Goal: Find specific page/section: Find specific page/section

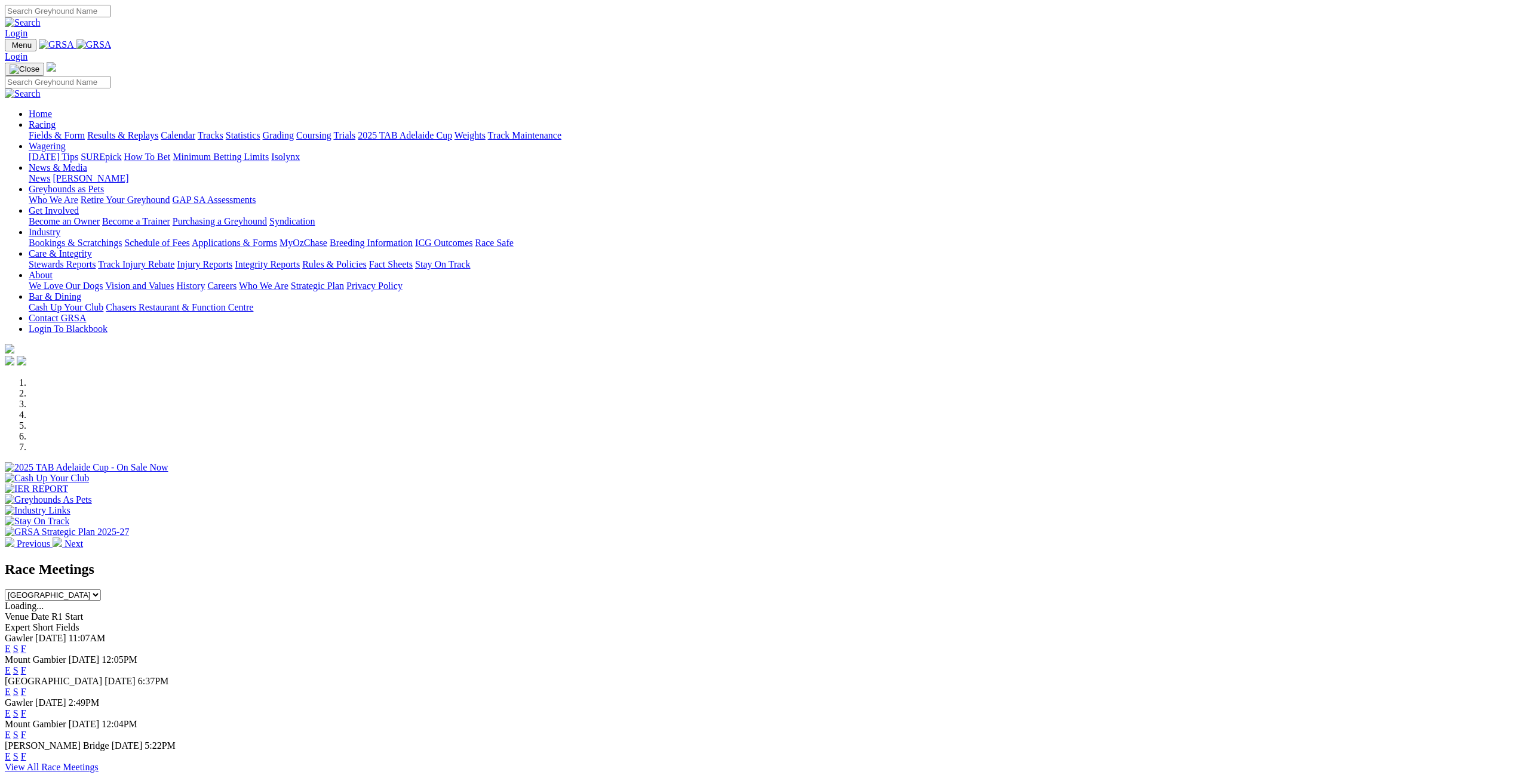
scroll to position [119, 0]
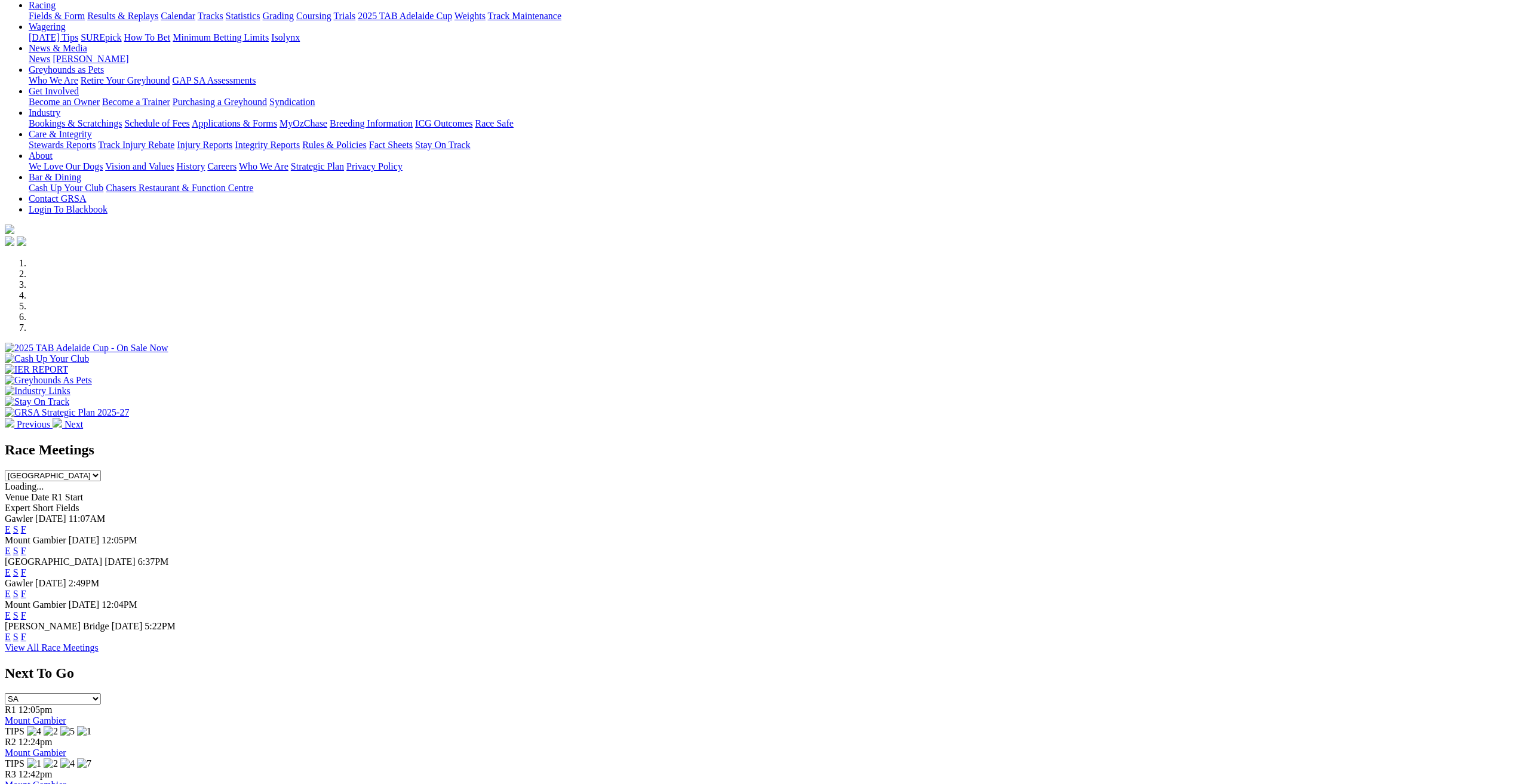
click at [26, 639] on link "F" at bounding box center [24, 636] width 5 height 10
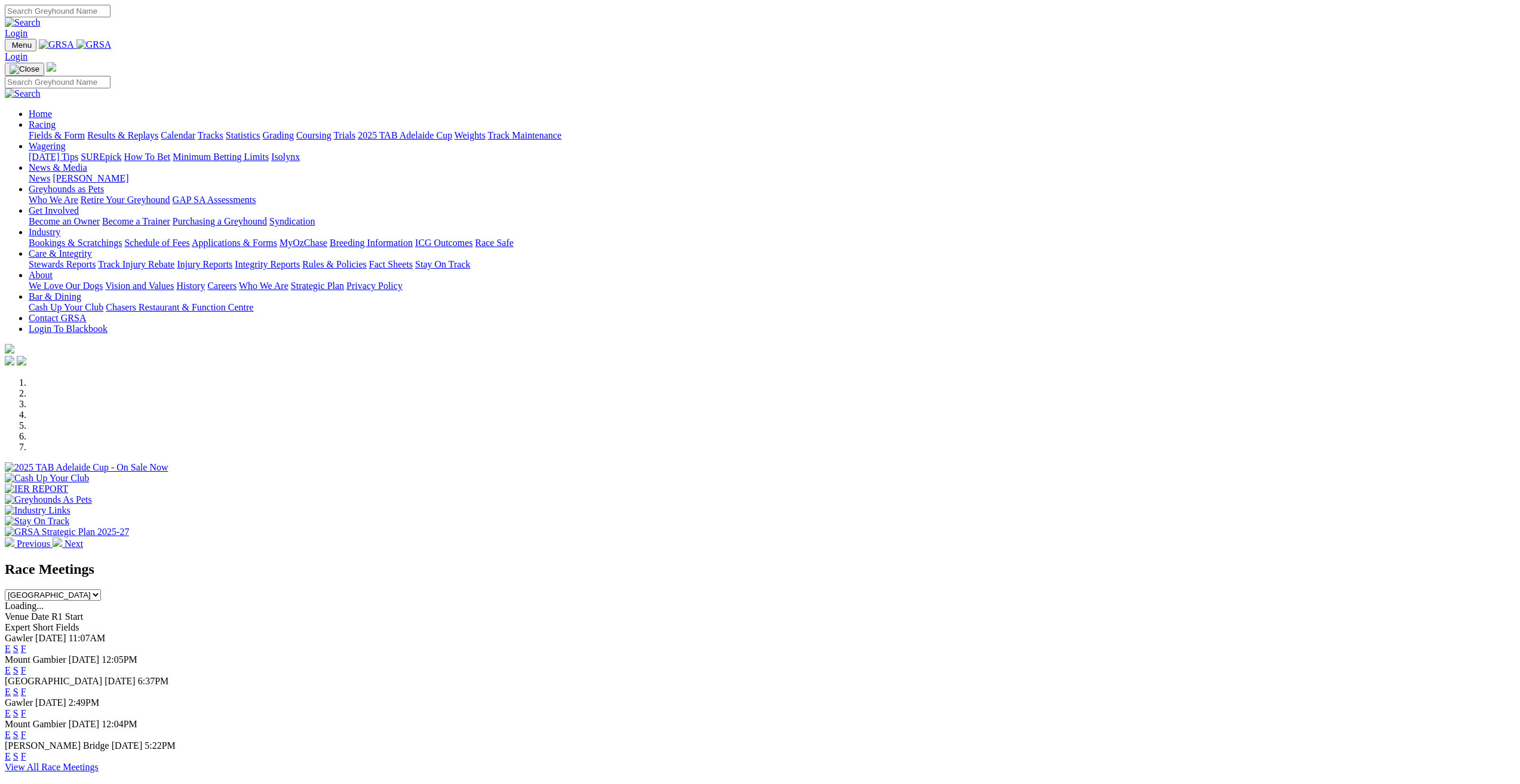
scroll to position [119, 0]
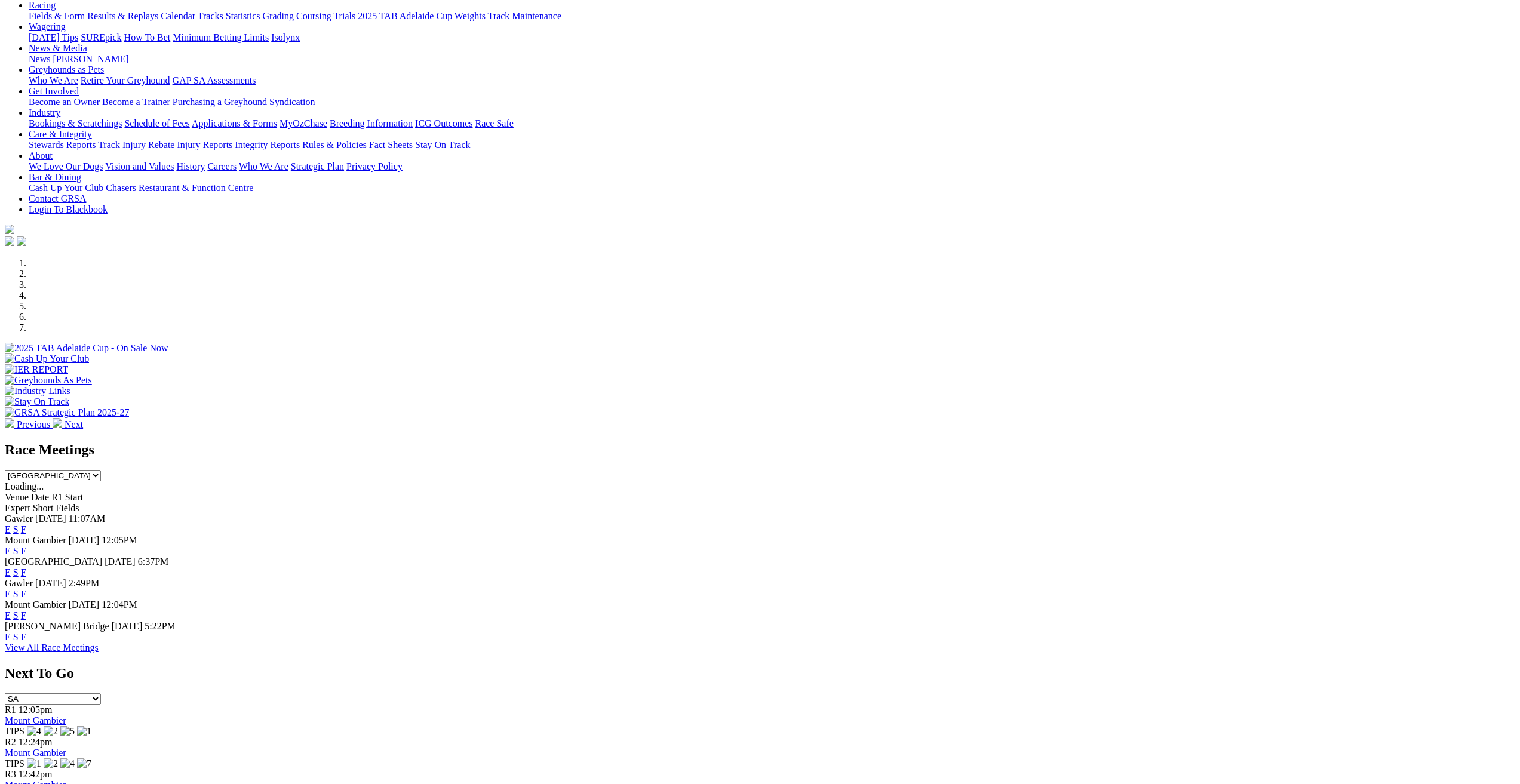
click at [26, 639] on link "F" at bounding box center [24, 636] width 5 height 10
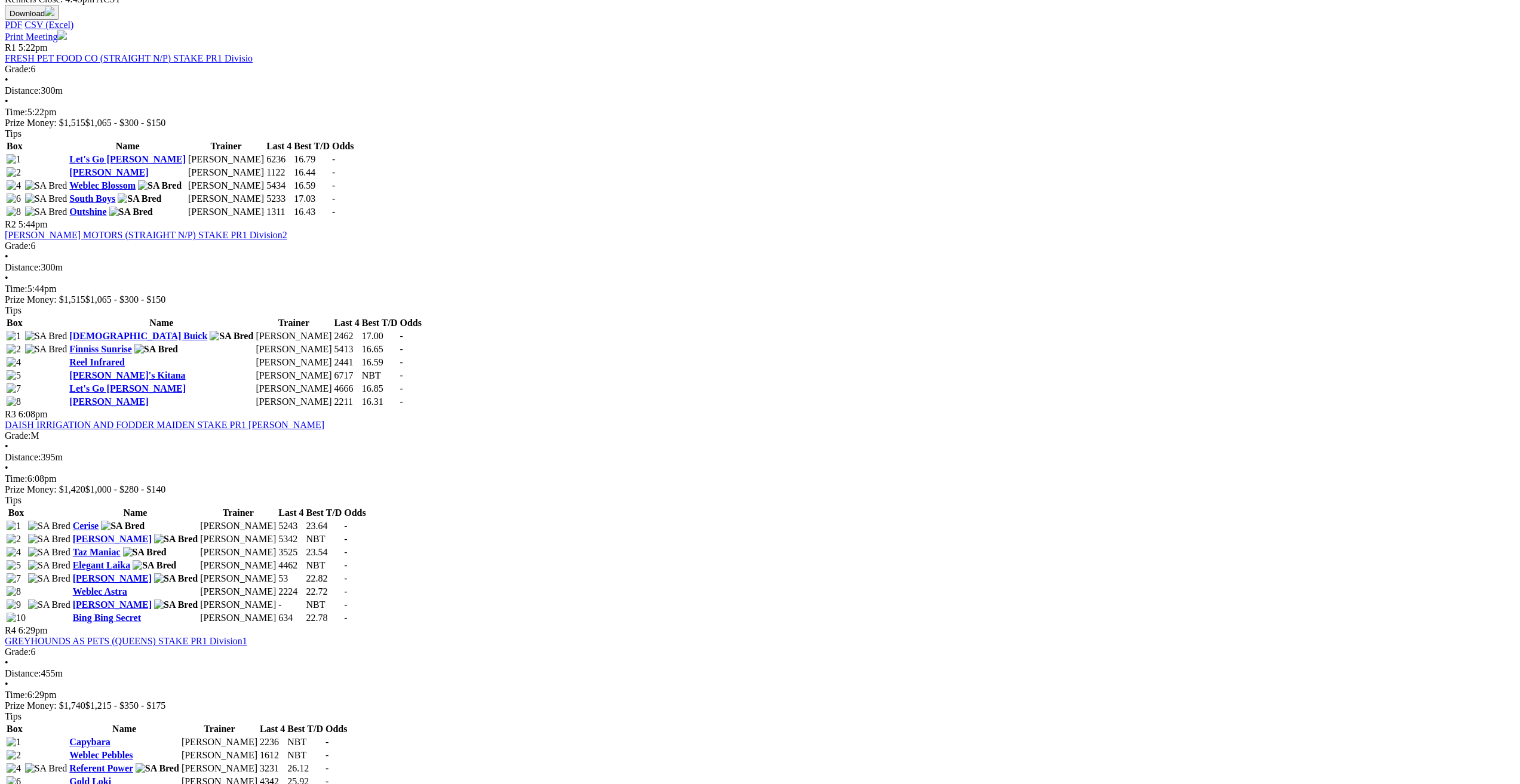
scroll to position [1147, 0]
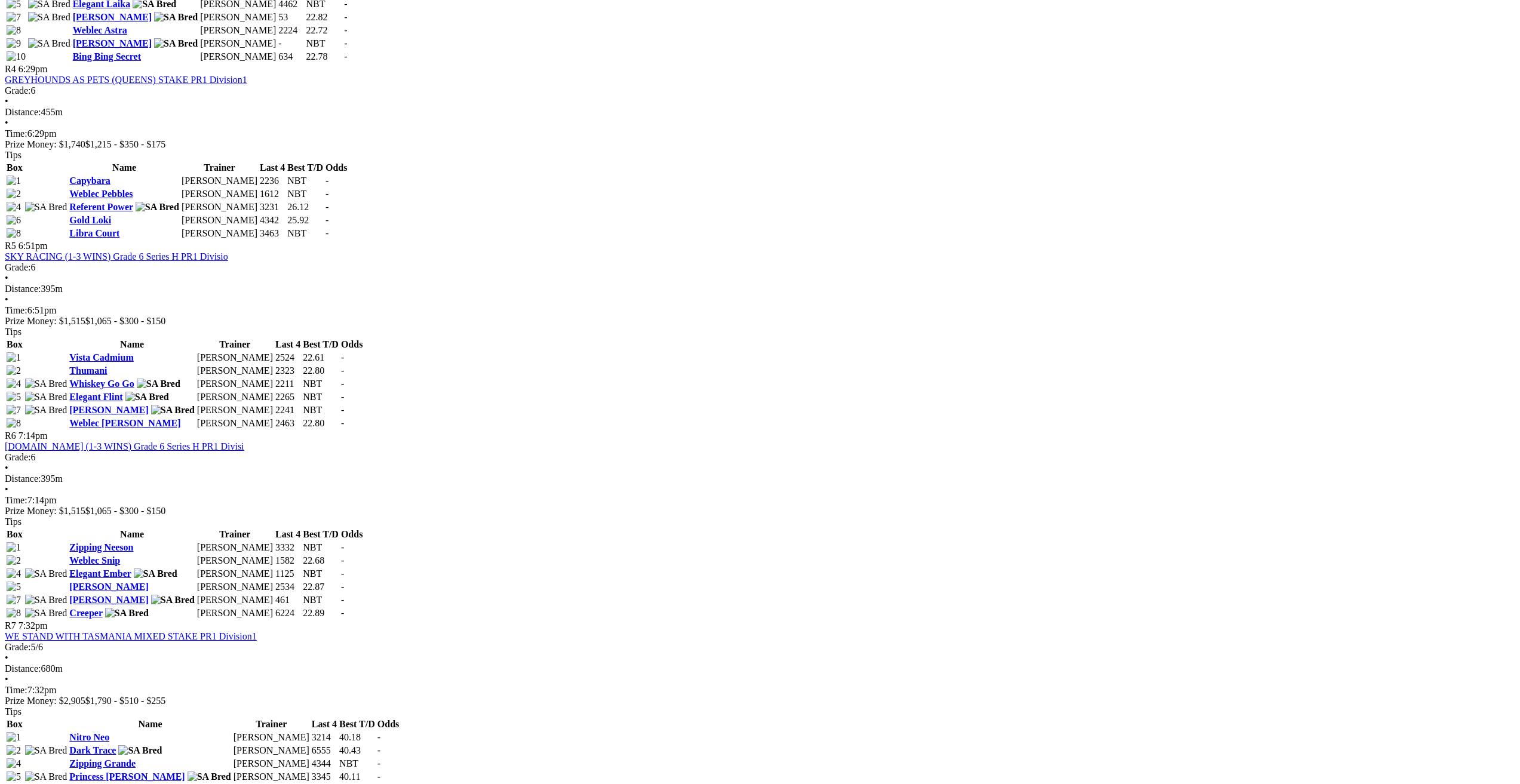
drag, startPoint x: 1293, startPoint y: 493, endPoint x: 1303, endPoint y: 614, distance: 121.4
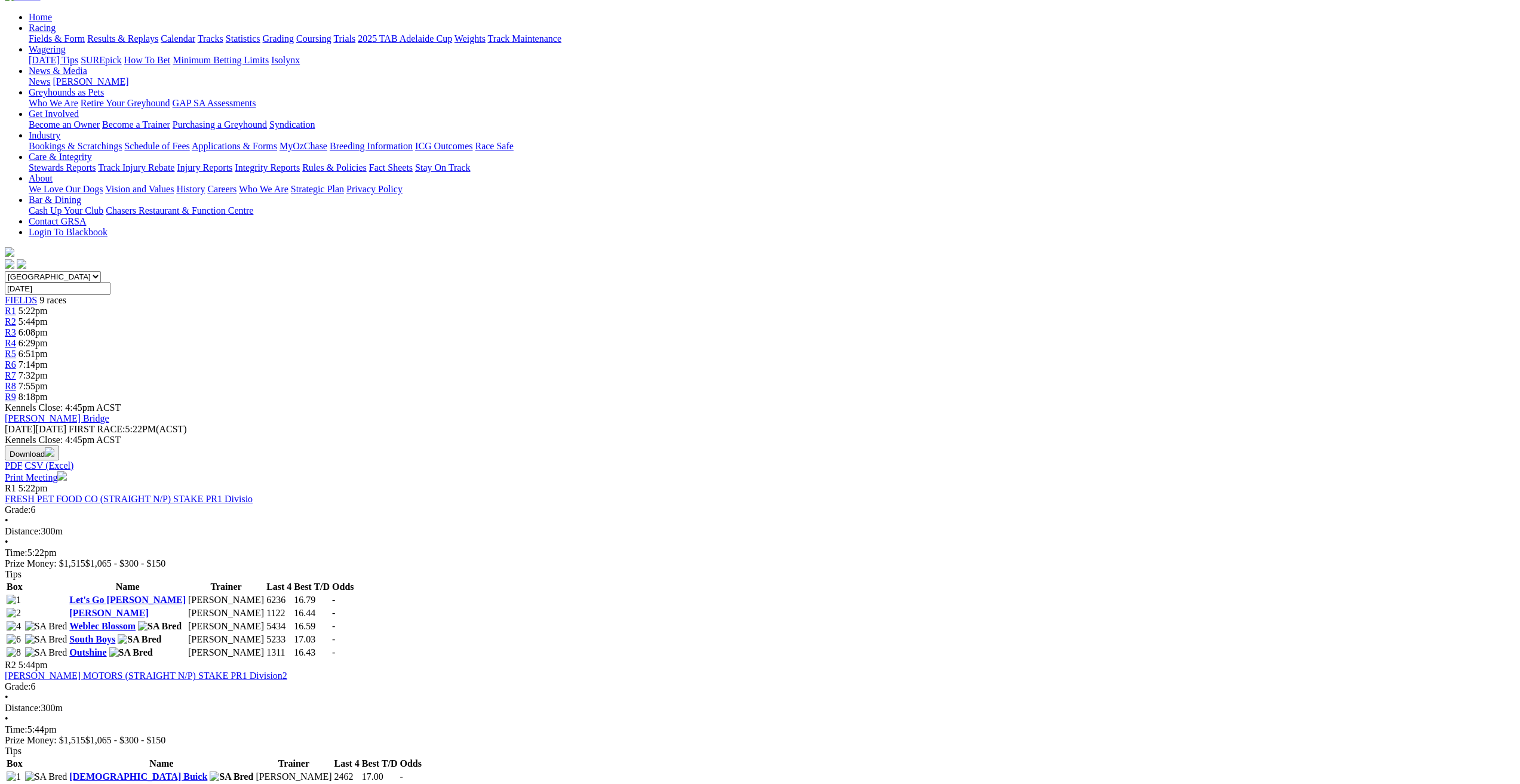
scroll to position [0, 0]
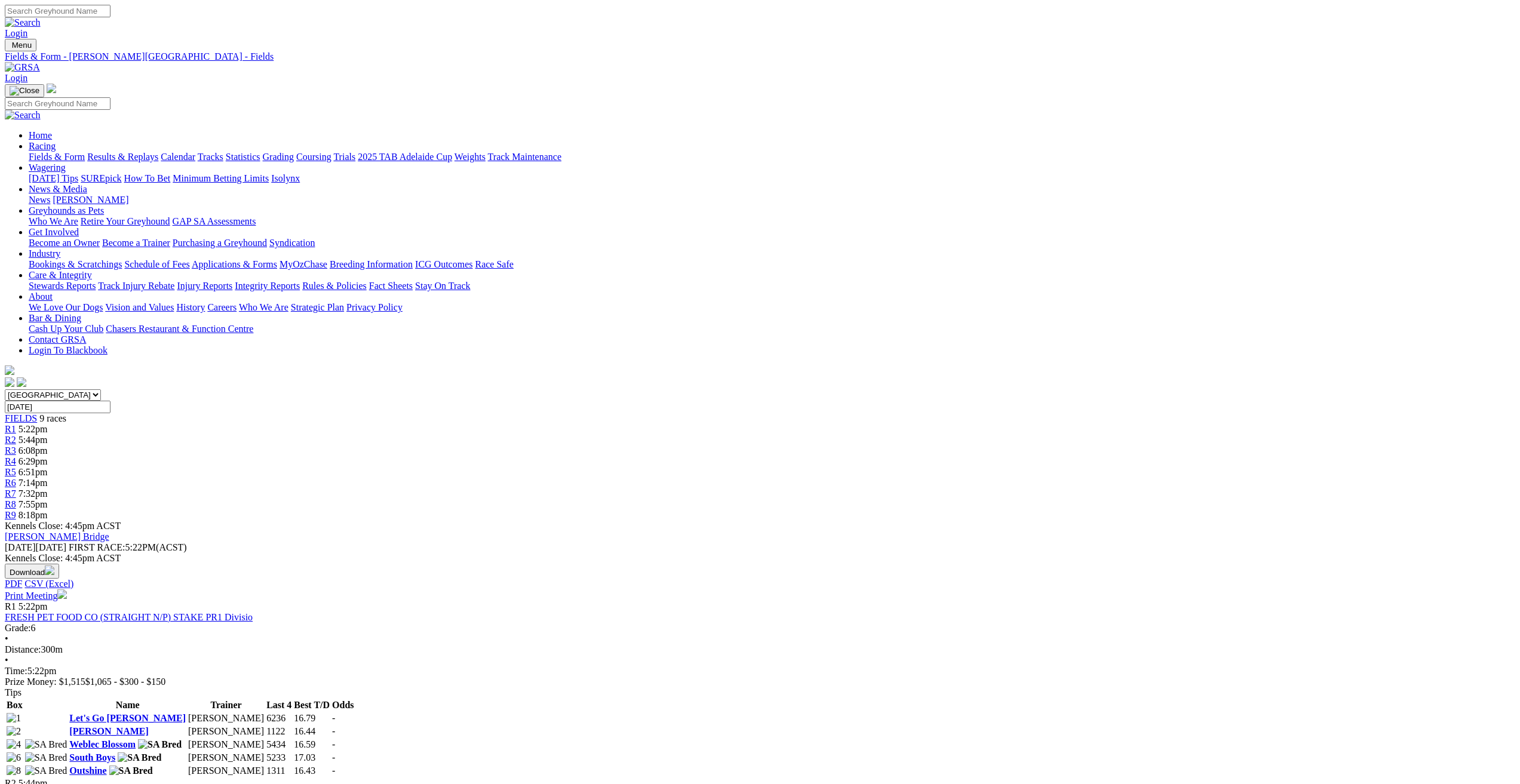
drag, startPoint x: 1287, startPoint y: 420, endPoint x: 1293, endPoint y: 4, distance: 416.0
